Goal: Transaction & Acquisition: Purchase product/service

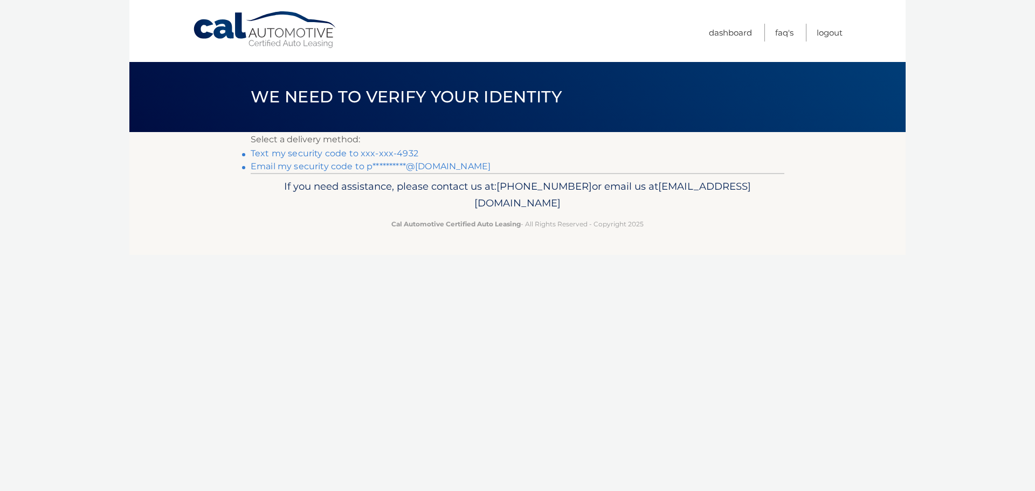
click at [327, 153] on link "Text my security code to xxx-xxx-4932" at bounding box center [335, 153] width 168 height 10
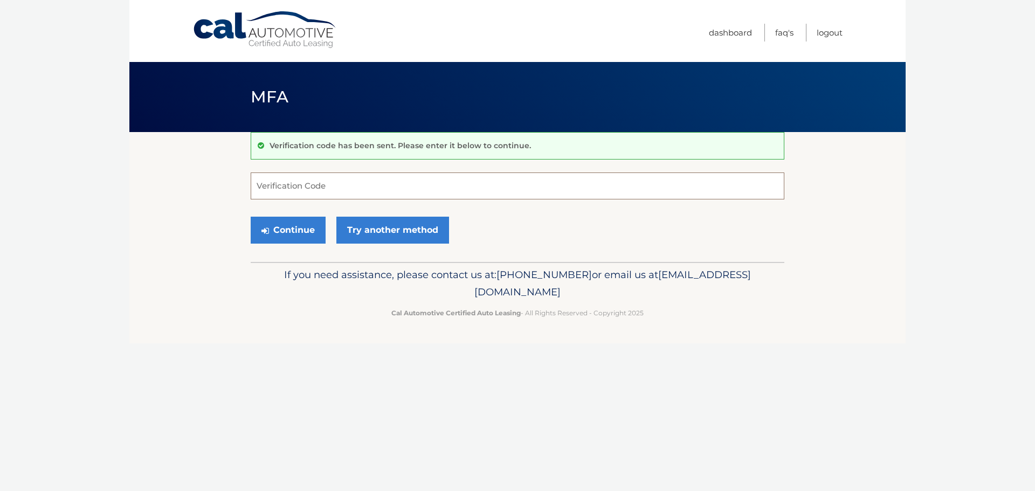
click at [285, 187] on input "Verification Code" at bounding box center [518, 185] width 534 height 27
type input "902001"
click at [278, 225] on button "Continue" at bounding box center [288, 230] width 75 height 27
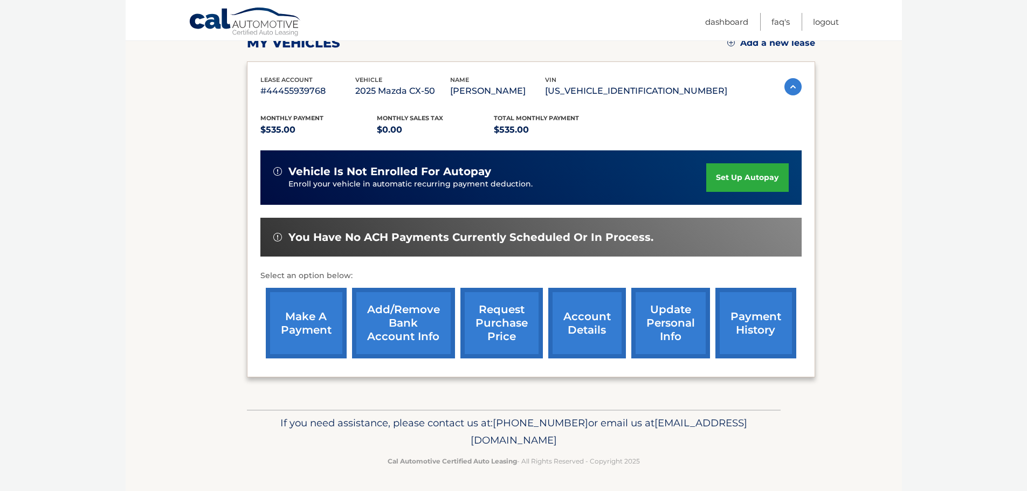
scroll to position [162, 0]
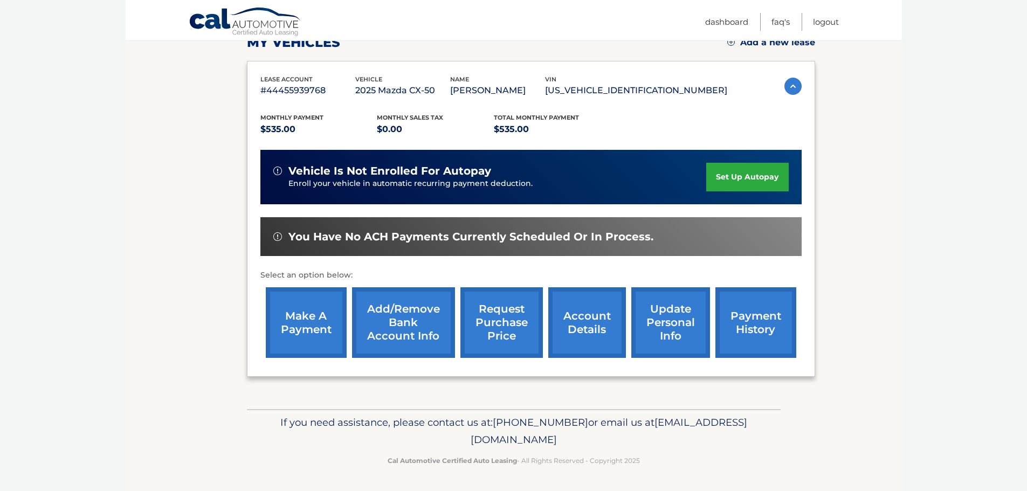
click at [295, 323] on link "make a payment" at bounding box center [306, 322] width 81 height 71
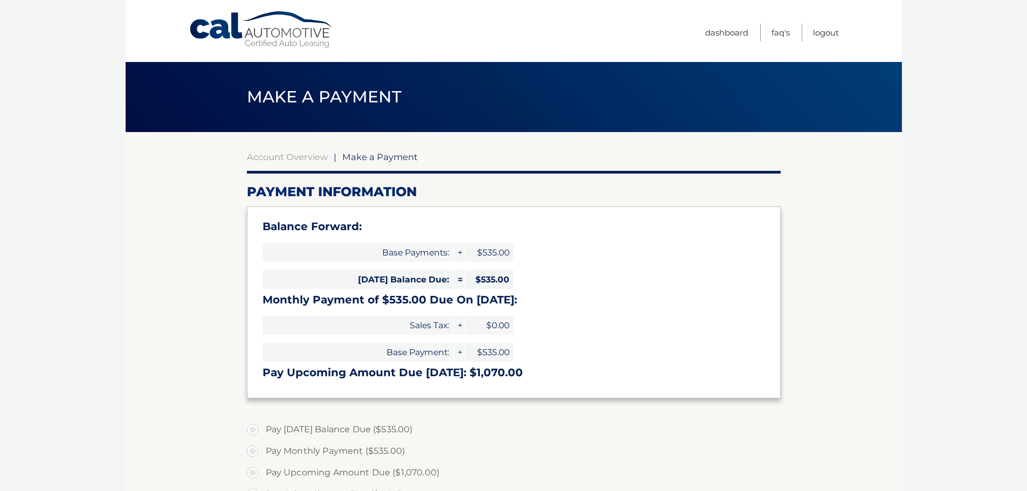
select select "OTI3MTk5MjMtZDJiZS00ZGY0LWI4NjctZjZmOTRhOTUwM2Iy"
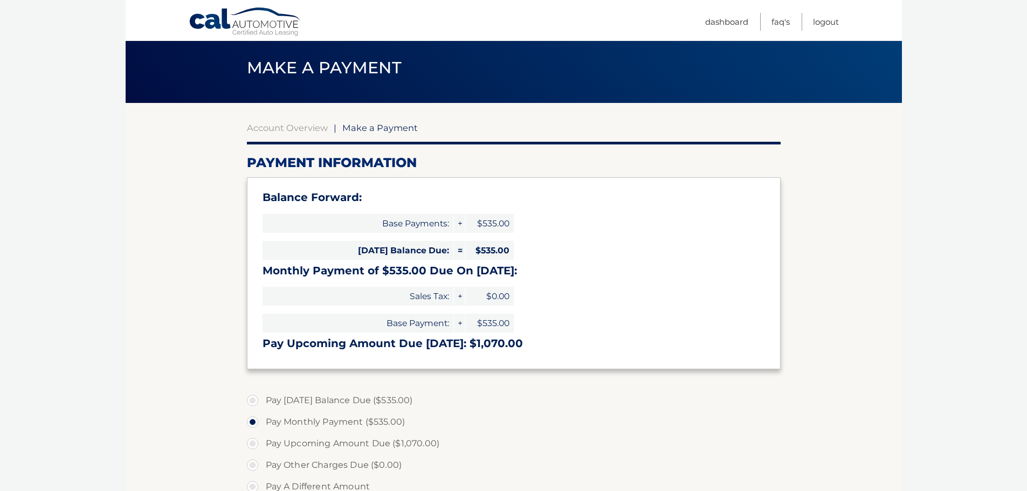
scroll to position [54, 0]
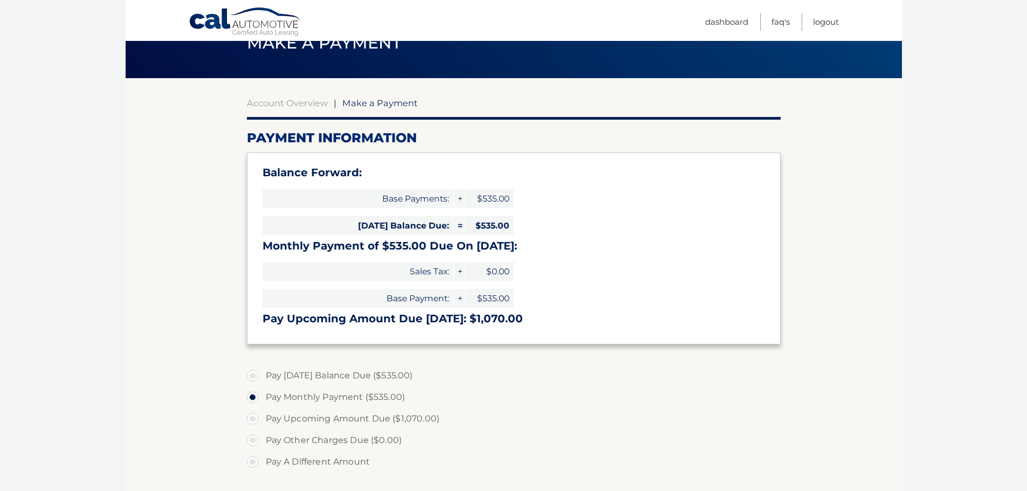
click at [249, 373] on label "Pay [DATE] Balance Due ($535.00)" at bounding box center [514, 376] width 534 height 22
click at [251, 373] on input "Pay Today's Balance Due ($535.00)" at bounding box center [256, 373] width 11 height 17
radio input "true"
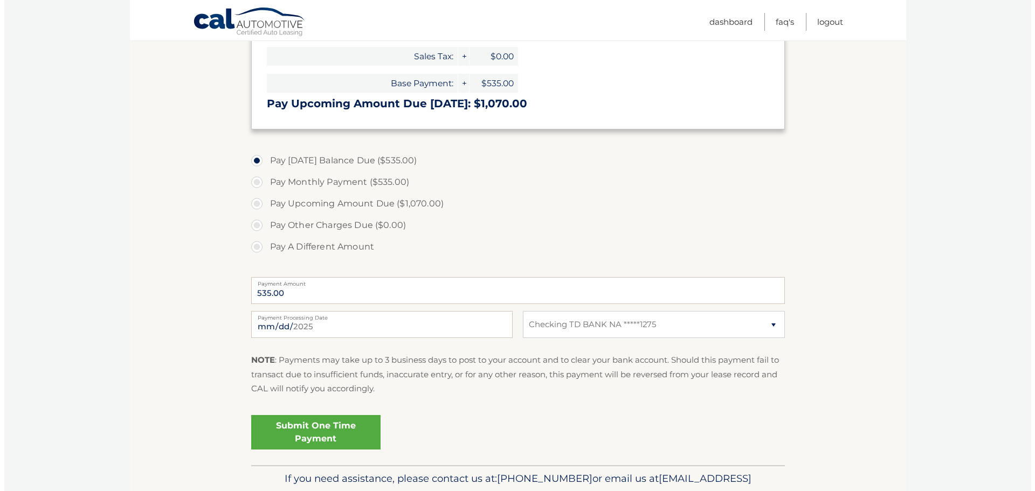
scroll to position [269, 0]
click at [299, 432] on link "Submit One Time Payment" at bounding box center [311, 431] width 129 height 34
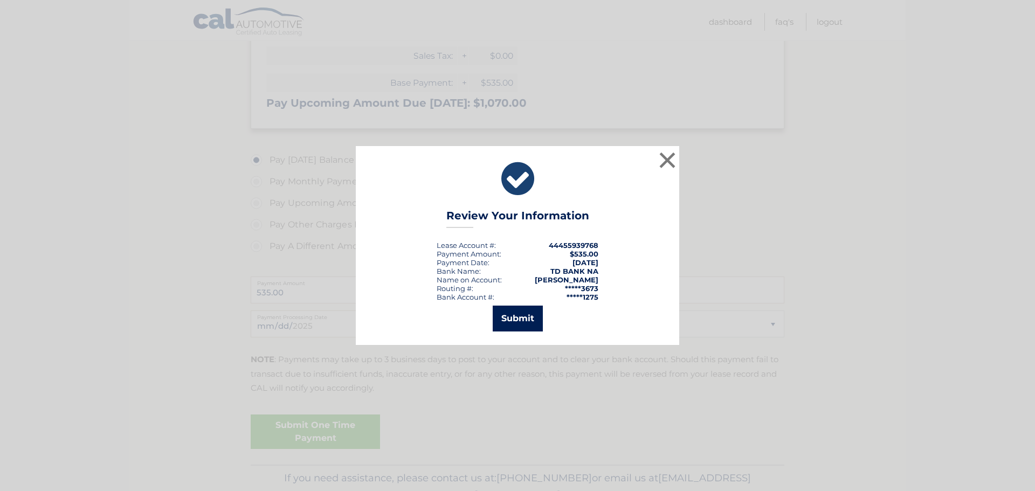
click at [517, 320] on button "Submit" at bounding box center [518, 319] width 50 height 26
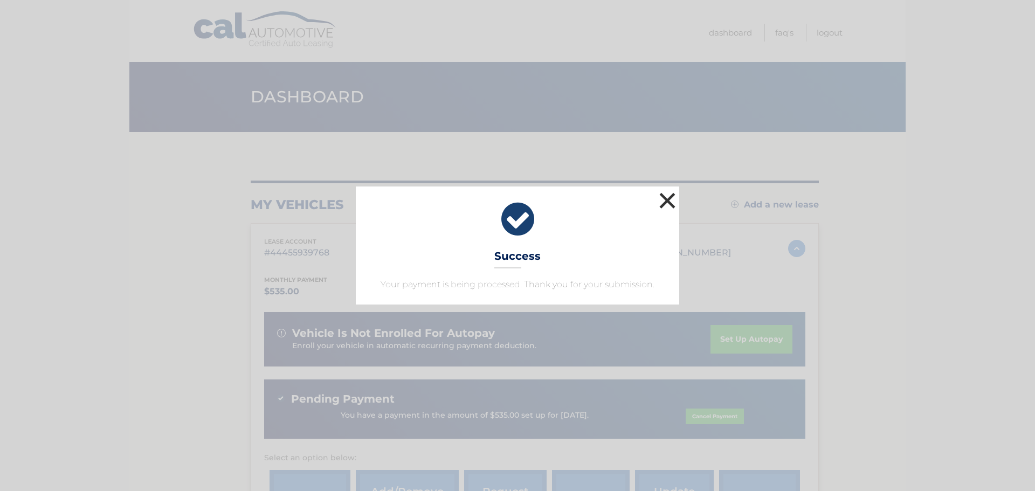
click at [667, 199] on button "×" at bounding box center [667, 201] width 22 height 22
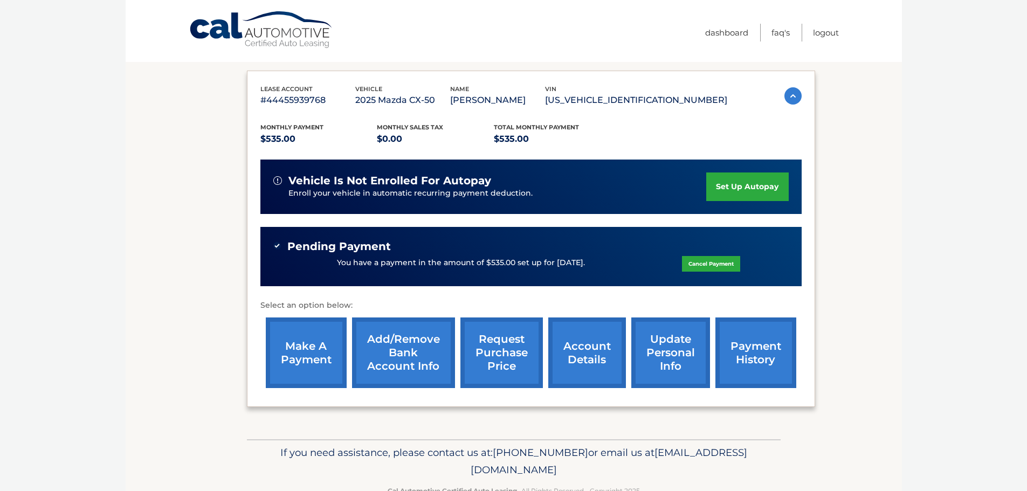
scroll to position [183, 0]
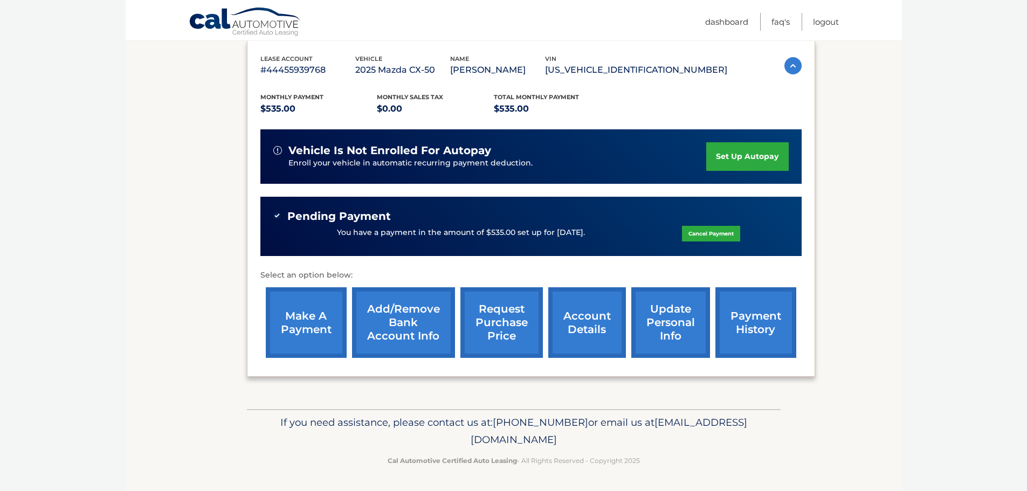
click at [749, 323] on link "payment history" at bounding box center [755, 322] width 81 height 71
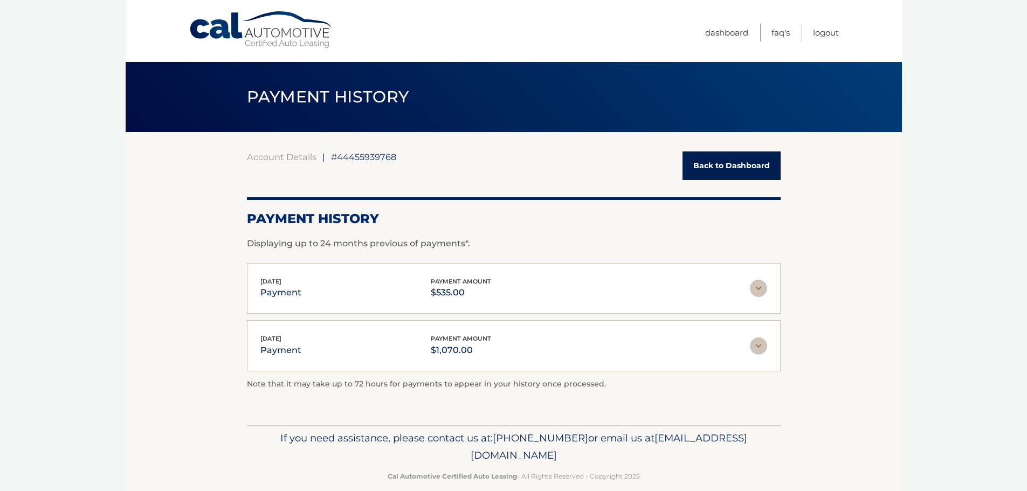
click at [757, 350] on img at bounding box center [758, 345] width 17 height 17
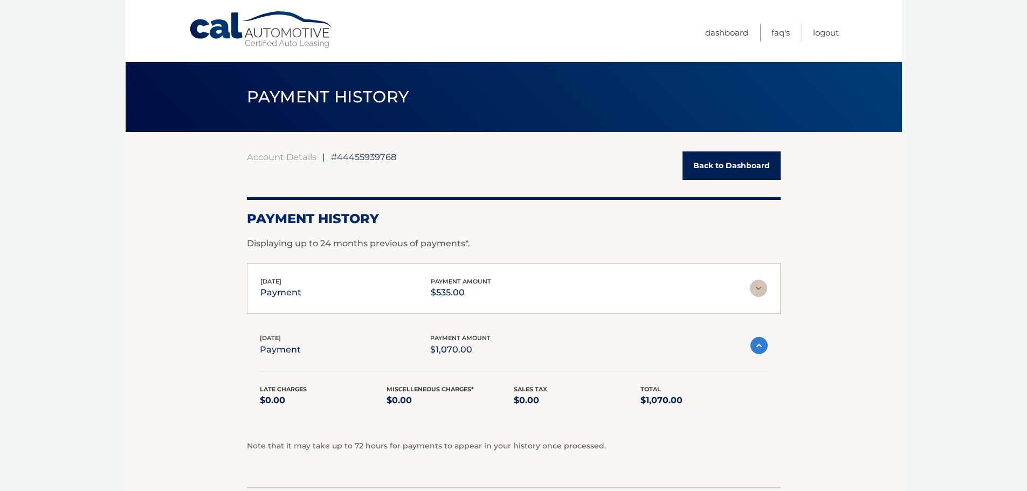
click at [755, 283] on img at bounding box center [758, 288] width 17 height 17
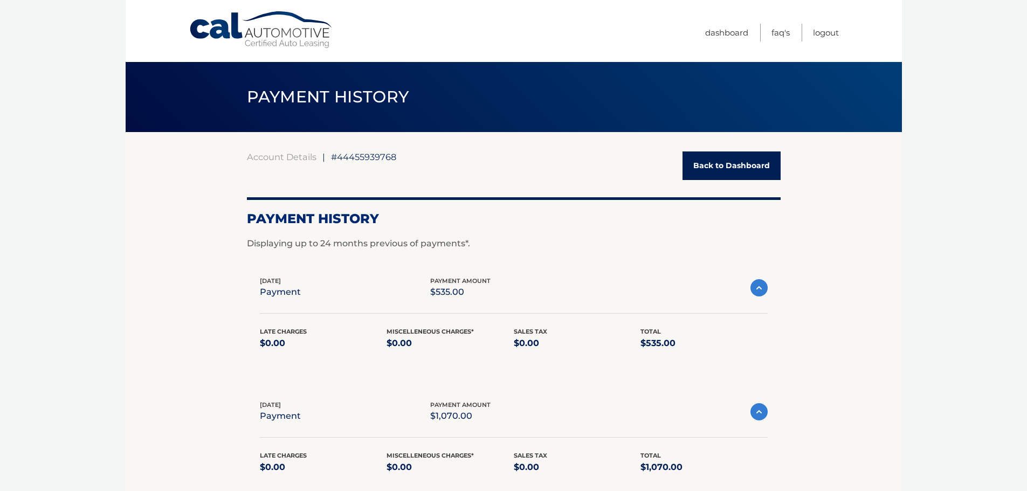
click at [722, 169] on link "Back to Dashboard" at bounding box center [731, 165] width 98 height 29
